Goal: Navigation & Orientation: Find specific page/section

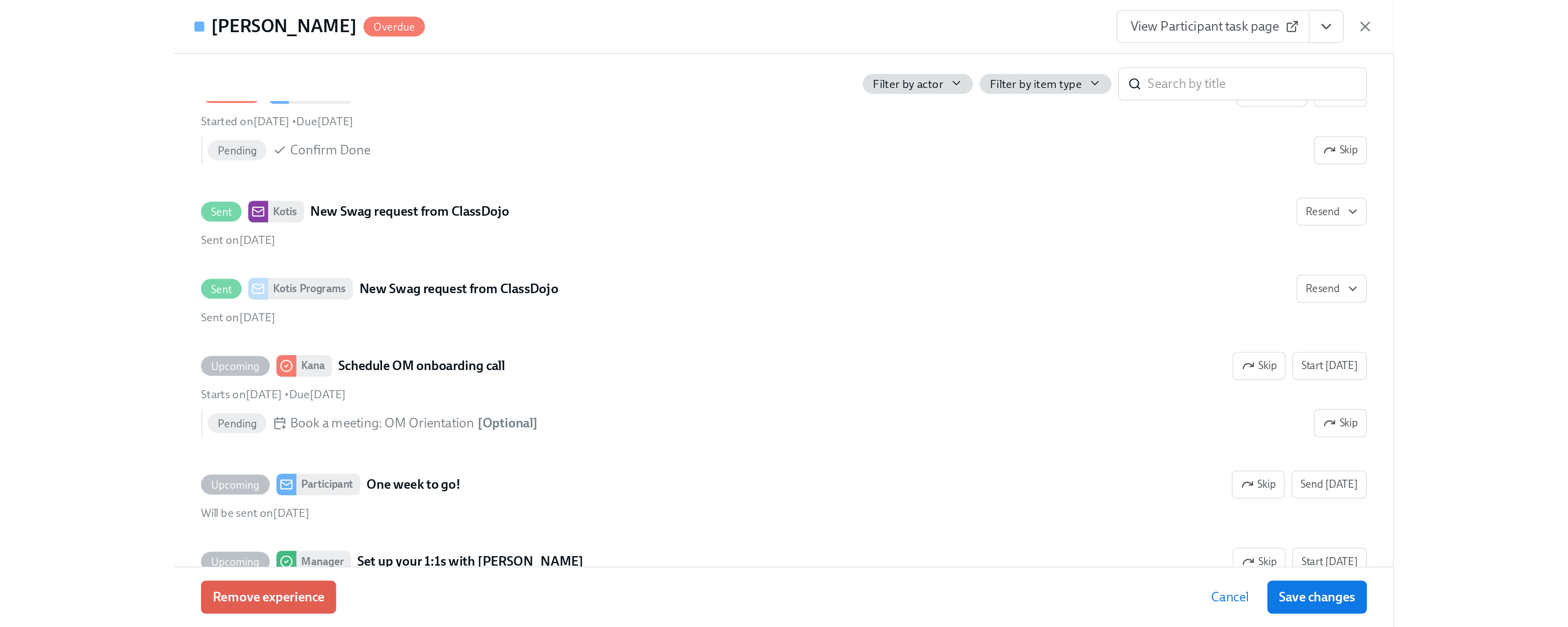
scroll to position [1540, 0]
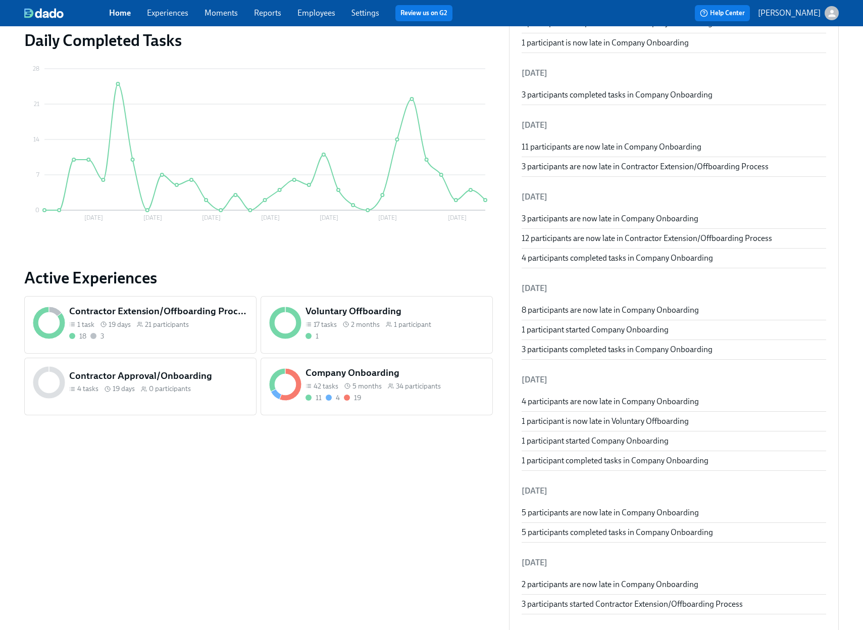
scroll to position [191, 0]
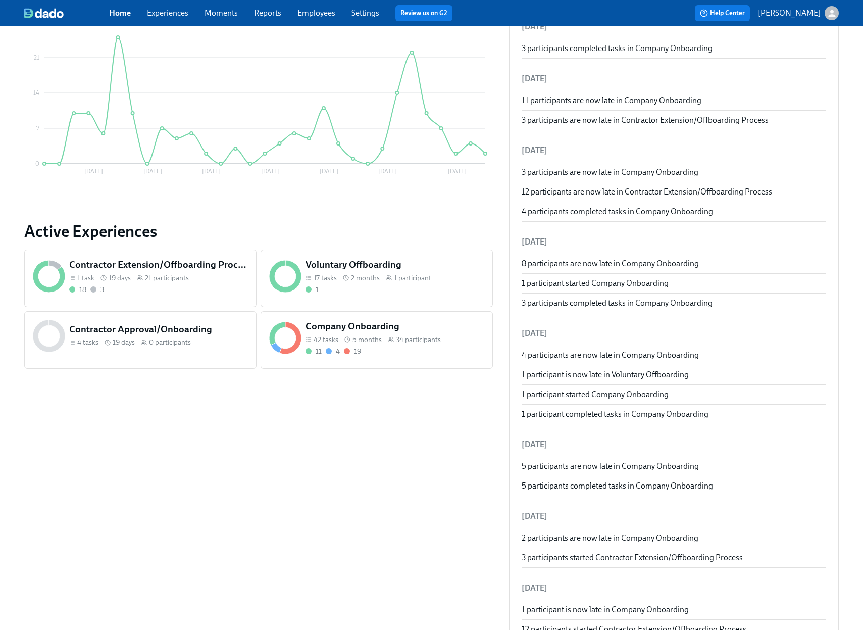
click at [415, 345] on div "Company Onboarding 42 tasks 5 months 34 participants 11 4 19" at bounding box center [395, 338] width 182 height 40
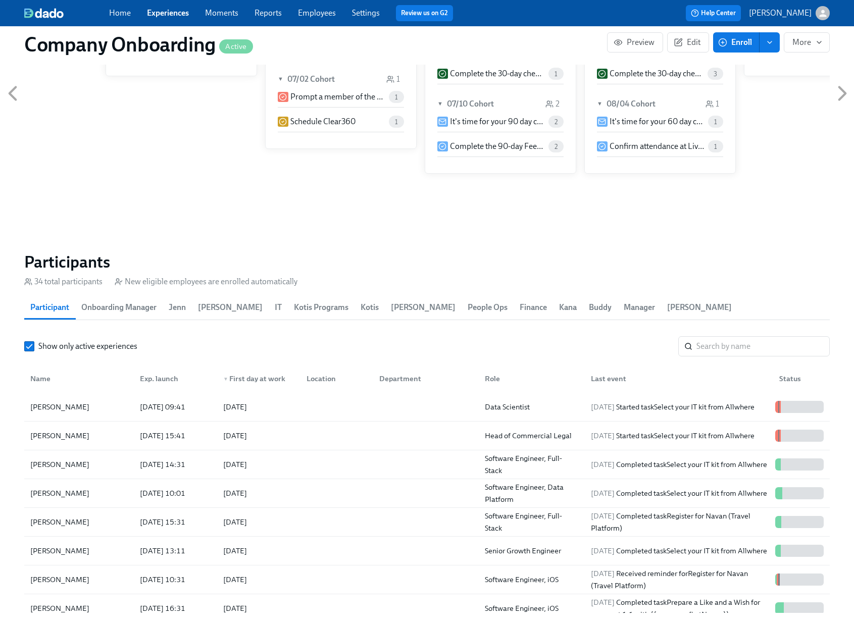
scroll to position [0, 27604]
